Goal: Information Seeking & Learning: Learn about a topic

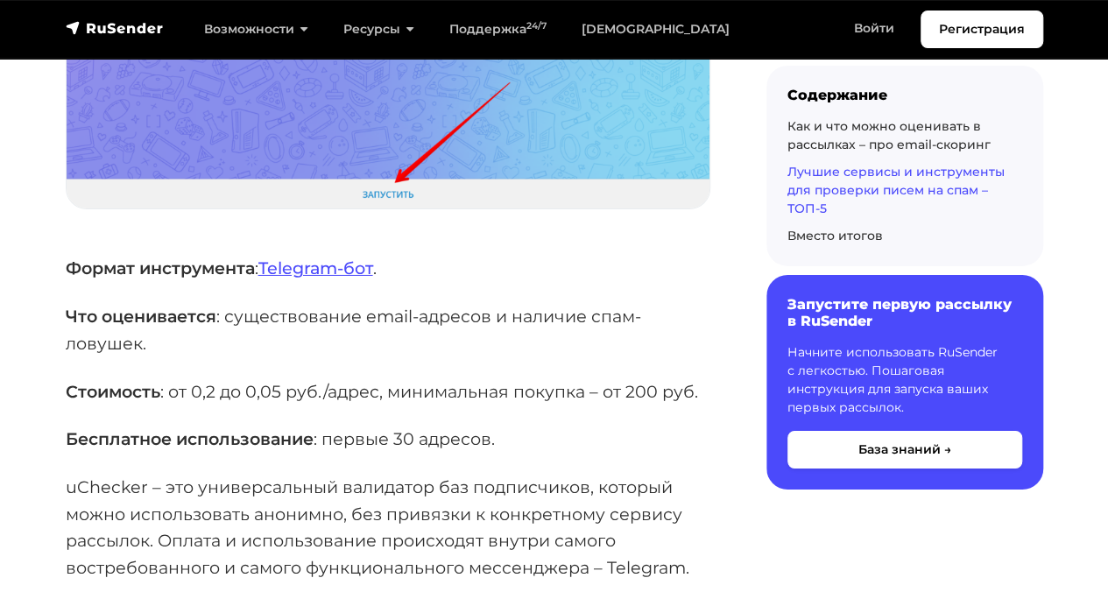
scroll to position [2867, 0]
click at [361, 278] on link "Telegram-бот" at bounding box center [315, 267] width 115 height 21
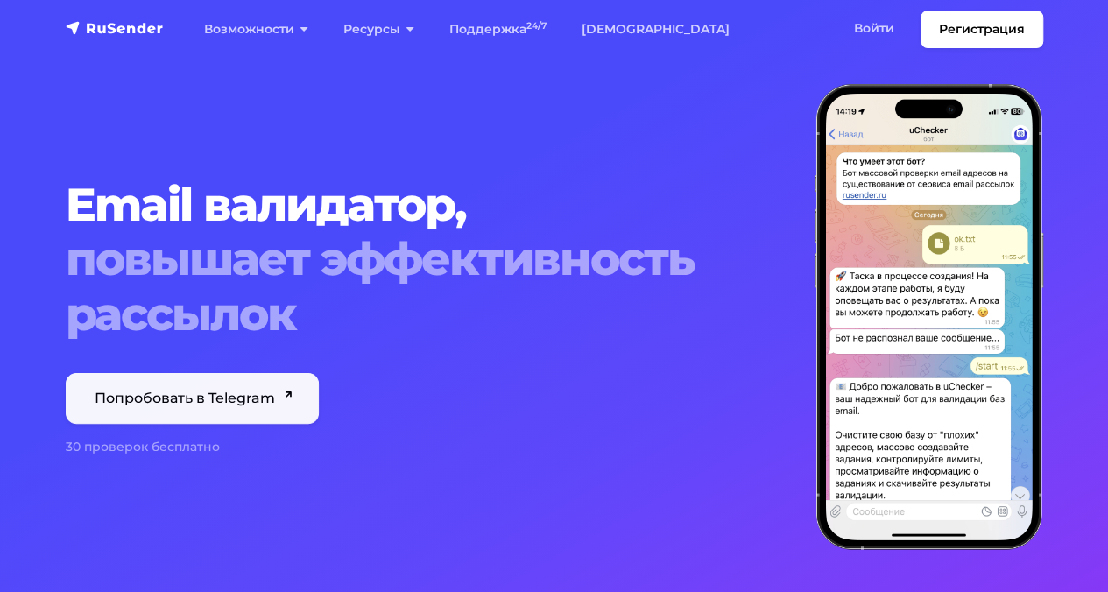
click at [215, 397] on link "Попробовать в Telegram" at bounding box center [193, 398] width 254 height 51
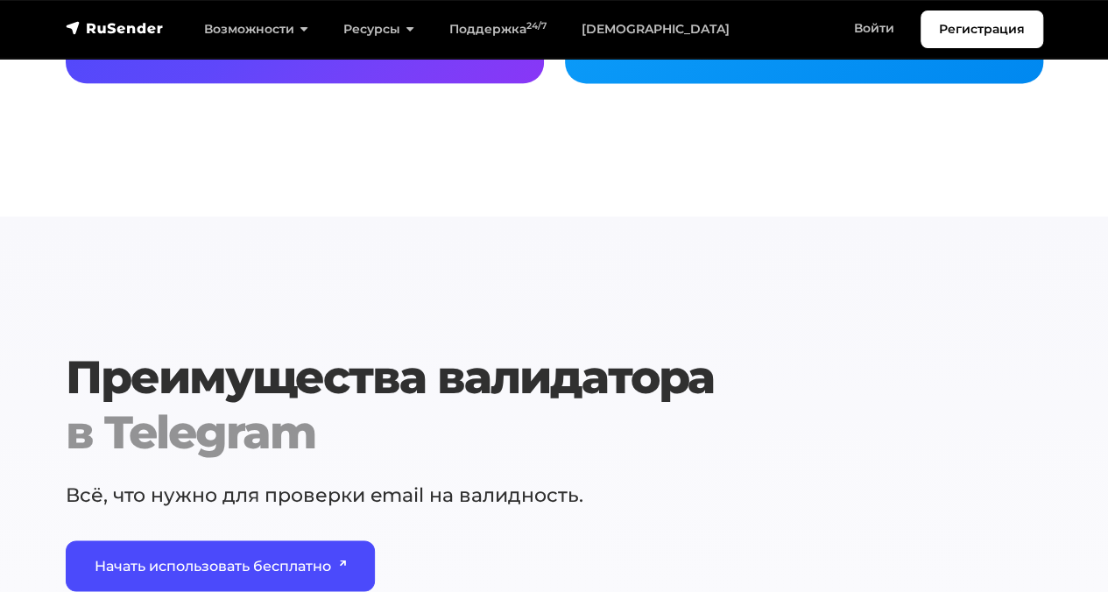
scroll to position [1402, 0]
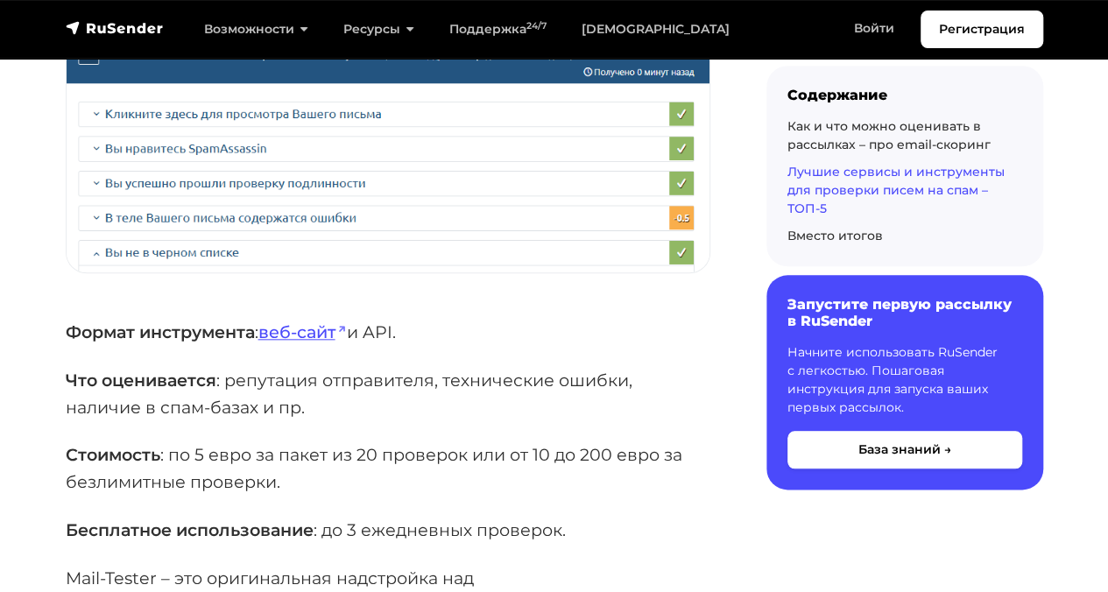
scroll to position [4135, 0]
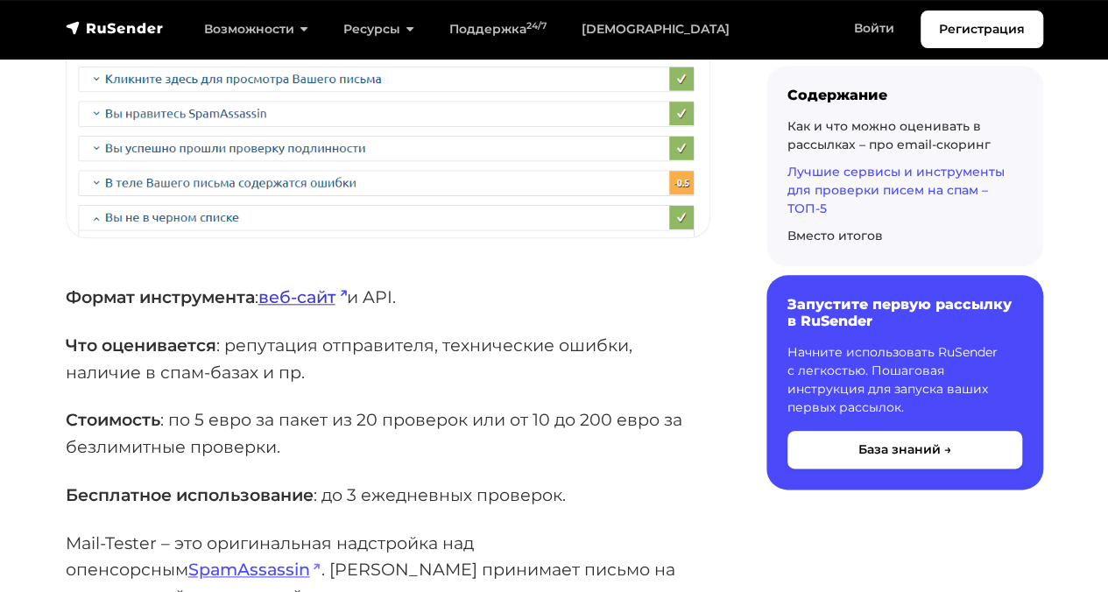
click at [308, 307] on link "веб-сайт" at bounding box center [302, 296] width 88 height 21
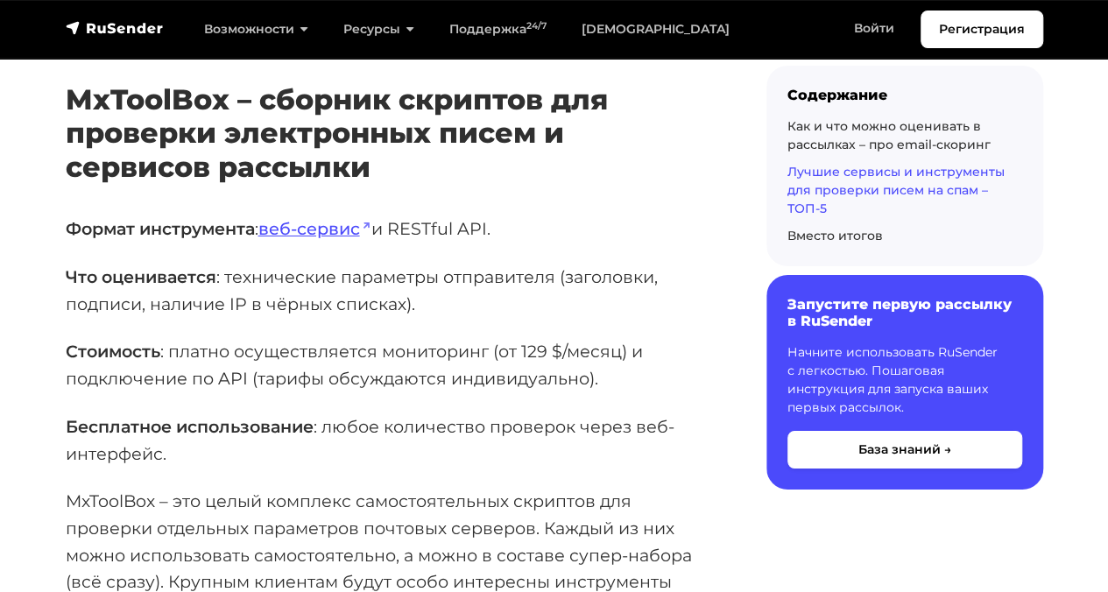
scroll to position [6237, 0]
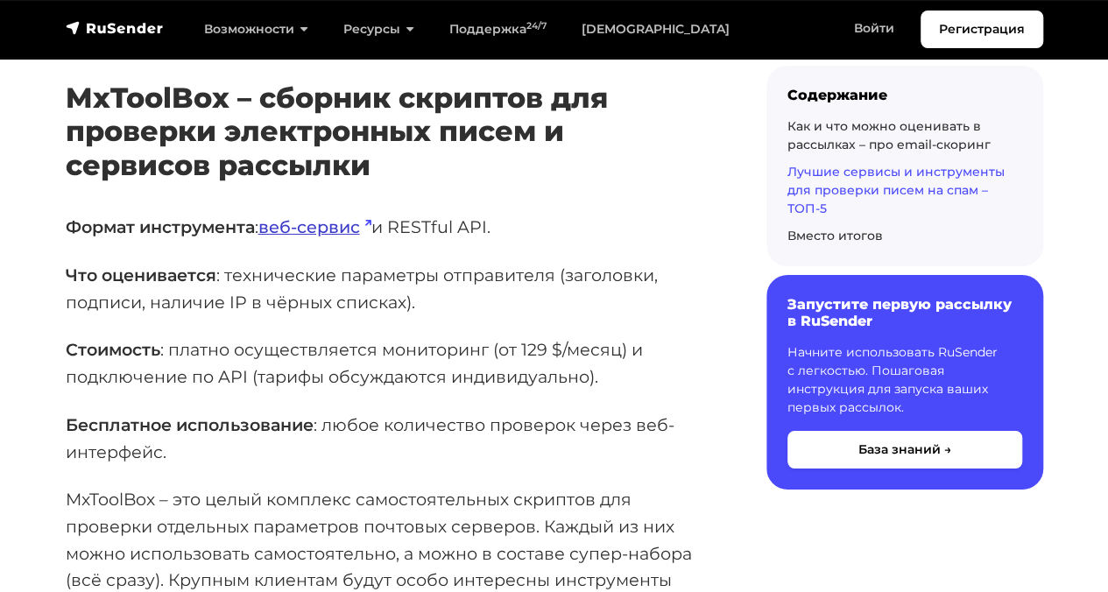
click at [333, 230] on link "веб-сервис" at bounding box center [314, 226] width 113 height 21
